Goal: Information Seeking & Learning: Learn about a topic

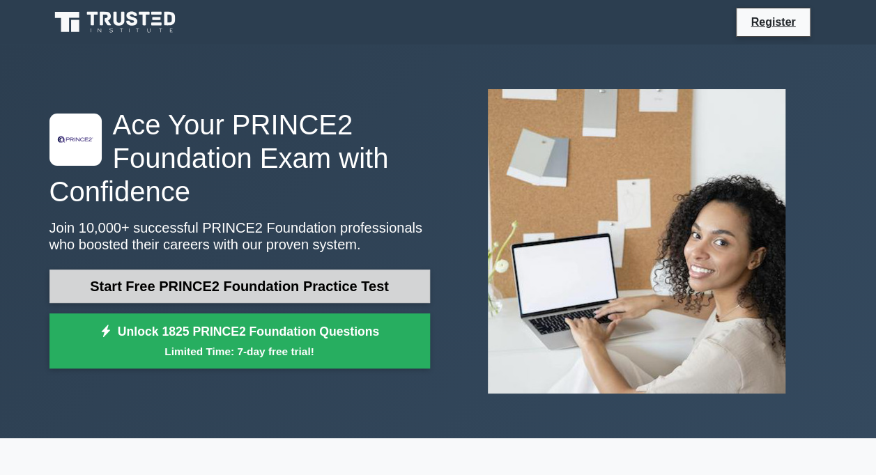
click at [219, 277] on link "Start Free PRINCE2 Foundation Practice Test" at bounding box center [239, 286] width 380 height 33
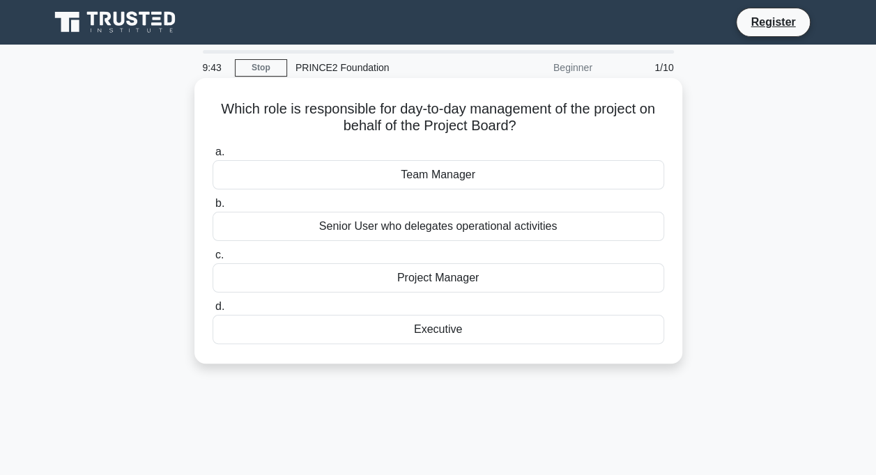
click at [433, 277] on div "Project Manager" at bounding box center [437, 277] width 451 height 29
click at [212, 260] on input "c. Project Manager" at bounding box center [212, 255] width 0 height 9
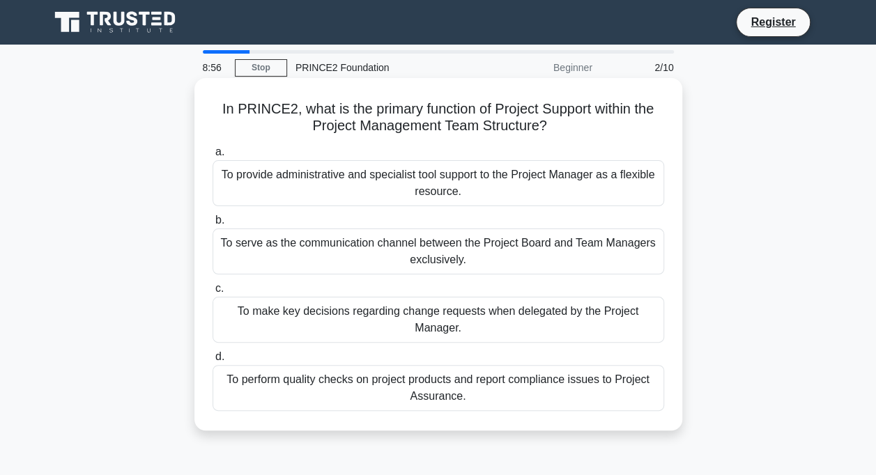
click at [449, 193] on div "To provide administrative and specialist tool support to the Project Manager as…" at bounding box center [437, 183] width 451 height 46
click at [212, 157] on input "a. To provide administrative and specialist tool support to the Project Manager…" at bounding box center [212, 152] width 0 height 9
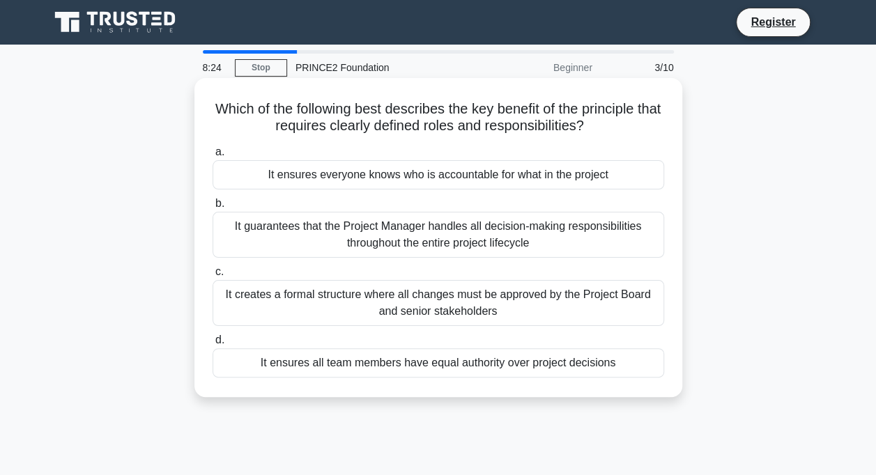
click at [413, 294] on div "It creates a formal structure where all changes must be approved by the Project…" at bounding box center [437, 303] width 451 height 46
click at [212, 277] on input "c. It creates a formal structure where all changes must be approved by the Proj…" at bounding box center [212, 272] width 0 height 9
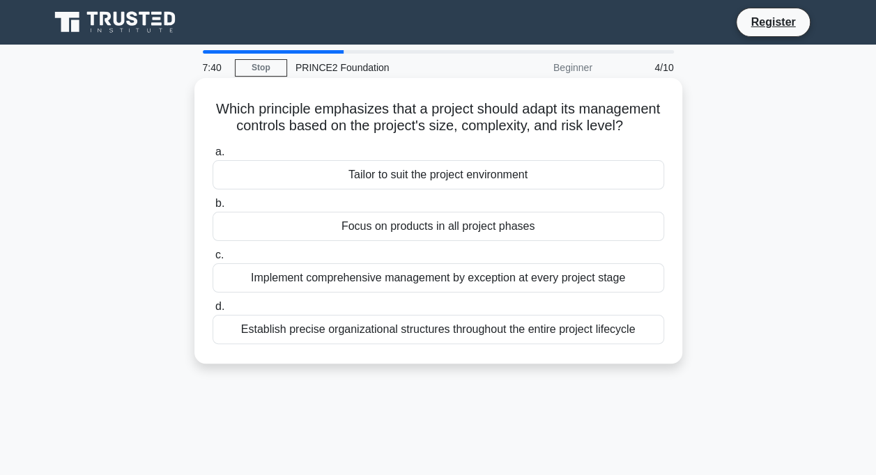
click at [410, 344] on div "Establish precise organizational structures throughout the entire project lifec…" at bounding box center [437, 329] width 451 height 29
click at [212, 311] on input "d. Establish precise organizational structures throughout the entire project li…" at bounding box center [212, 306] width 0 height 9
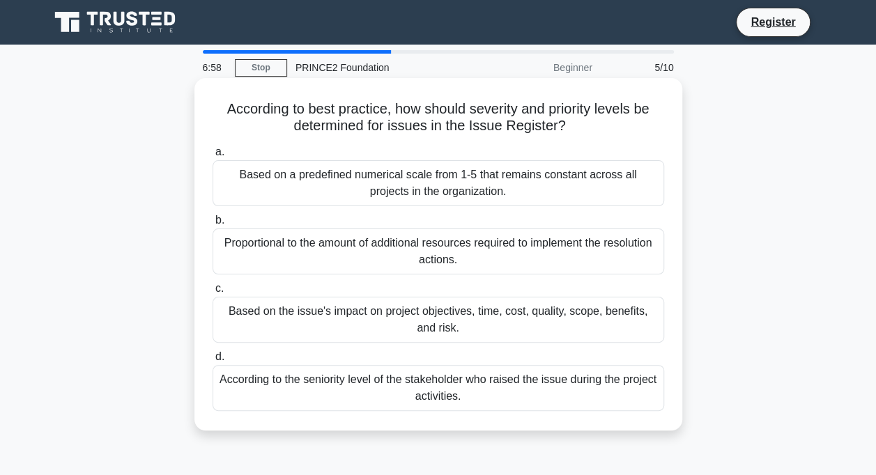
click at [396, 250] on div "Proportional to the amount of additional resources required to implement the re…" at bounding box center [437, 252] width 451 height 46
click at [212, 225] on input "b. Proportional to the amount of additional resources required to implement the…" at bounding box center [212, 220] width 0 height 9
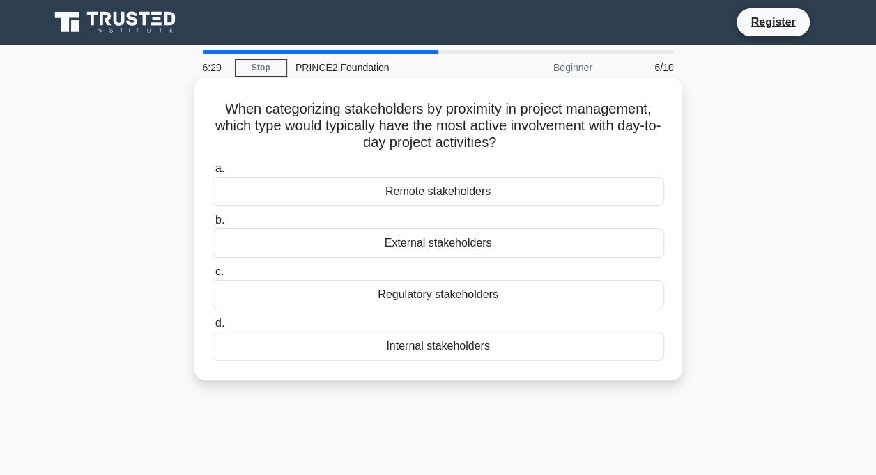
click at [435, 347] on div "Internal stakeholders" at bounding box center [437, 346] width 451 height 29
click at [212, 328] on input "d. Internal stakeholders" at bounding box center [212, 323] width 0 height 9
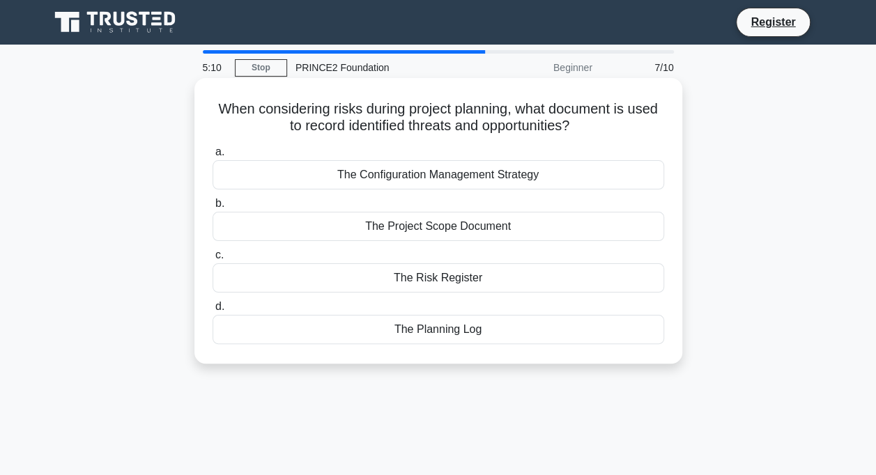
click at [428, 333] on div "The Planning Log" at bounding box center [437, 329] width 451 height 29
click at [212, 311] on input "d. The Planning Log" at bounding box center [212, 306] width 0 height 9
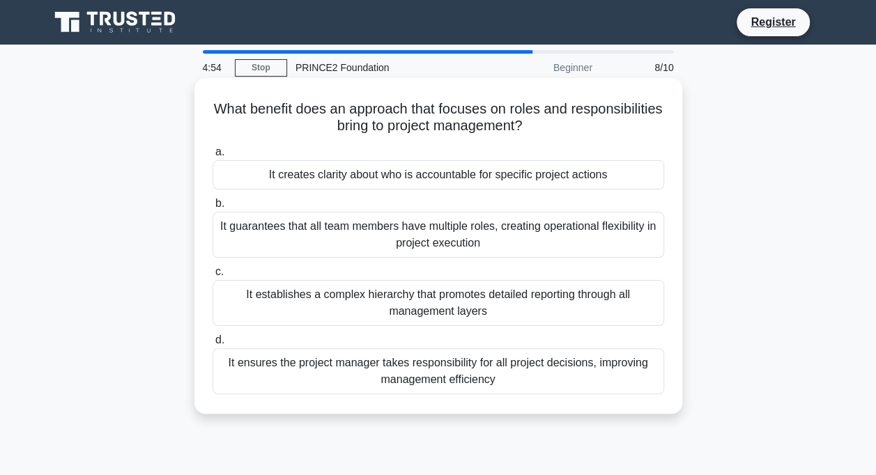
click at [426, 173] on div "It creates clarity about who is accountable for specific project actions" at bounding box center [437, 174] width 451 height 29
click at [212, 157] on input "a. It creates clarity about who is accountable for specific project actions" at bounding box center [212, 152] width 0 height 9
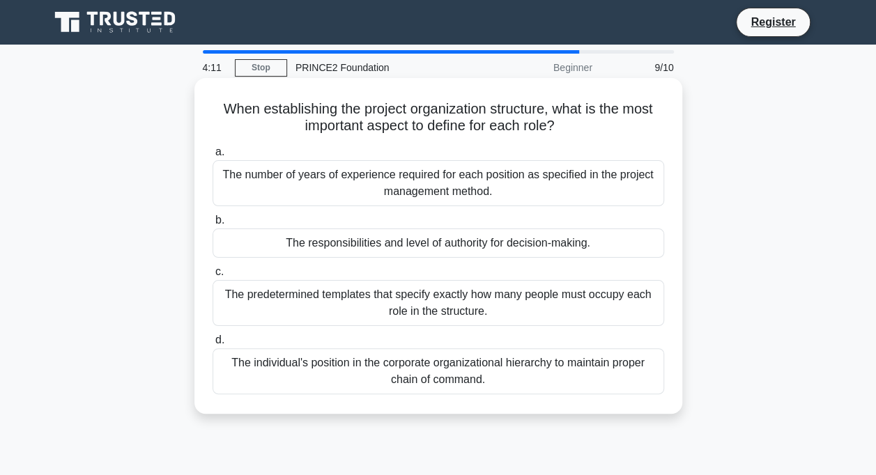
click at [403, 242] on div "The responsibilities and level of authority for decision-making." at bounding box center [437, 243] width 451 height 29
click at [212, 225] on input "b. The responsibilities and level of authority for decision-making." at bounding box center [212, 220] width 0 height 9
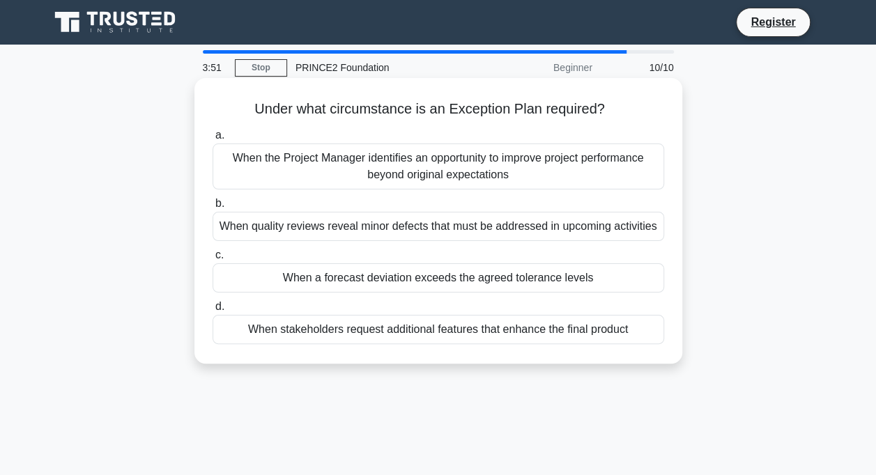
click at [463, 171] on div "When the Project Manager identifies an opportunity to improve project performan…" at bounding box center [437, 167] width 451 height 46
click at [212, 140] on input "a. When the Project Manager identifies an opportunity to improve project perfor…" at bounding box center [212, 135] width 0 height 9
